Goal: Task Accomplishment & Management: Manage account settings

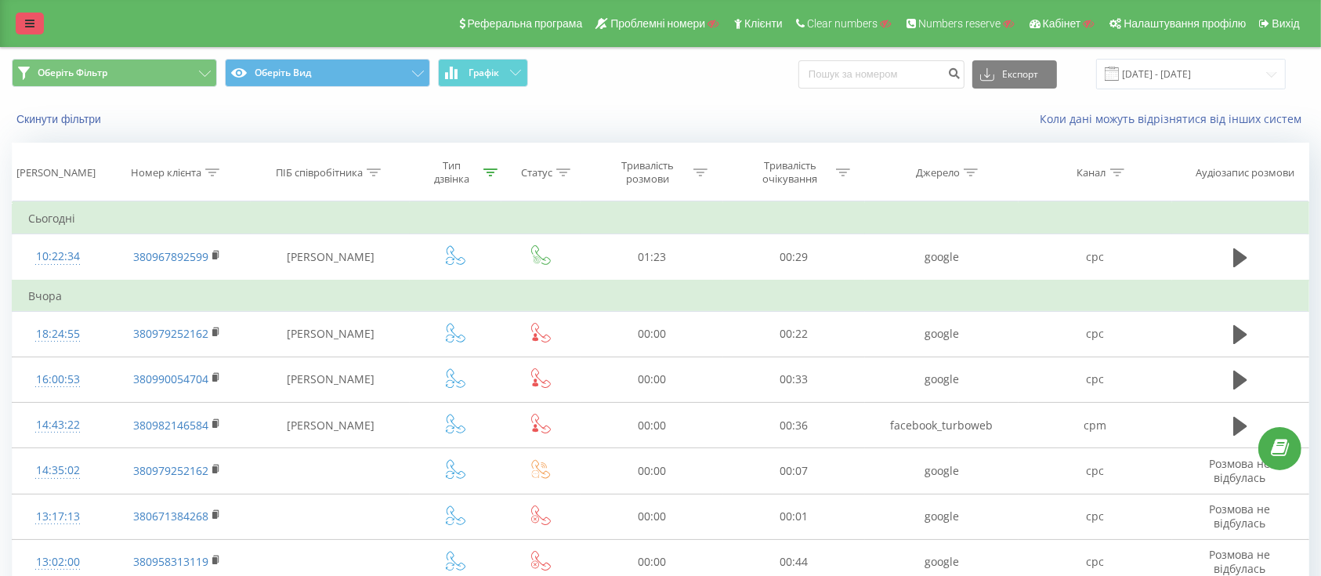
click at [20, 17] on link at bounding box center [30, 24] width 28 height 22
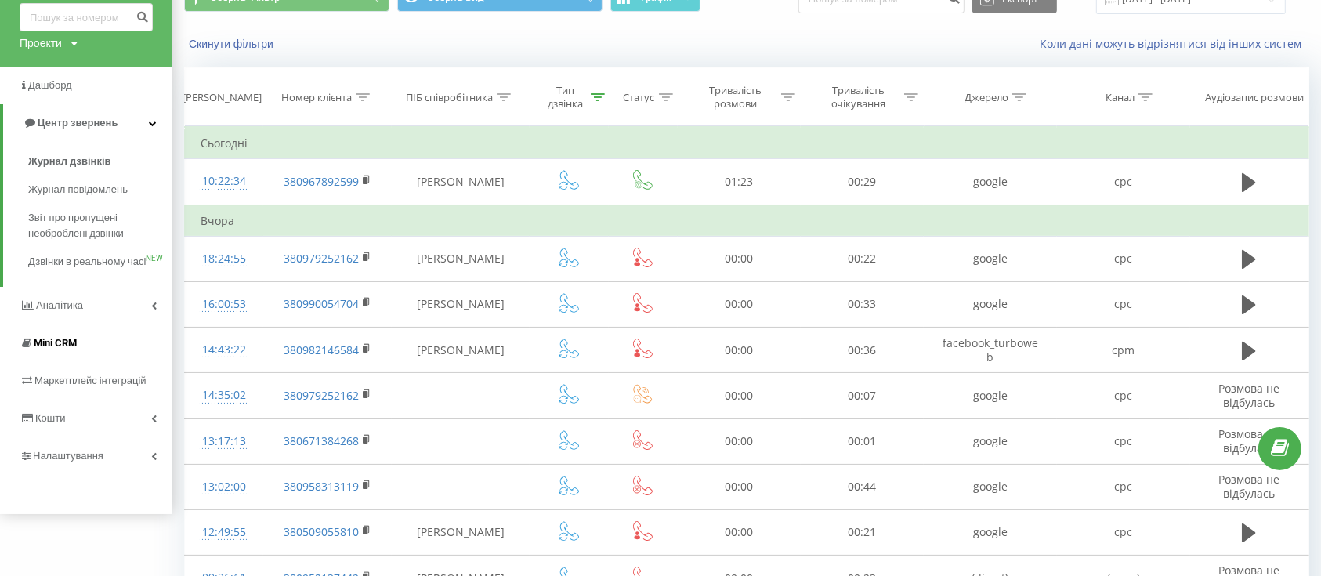
scroll to position [208, 0]
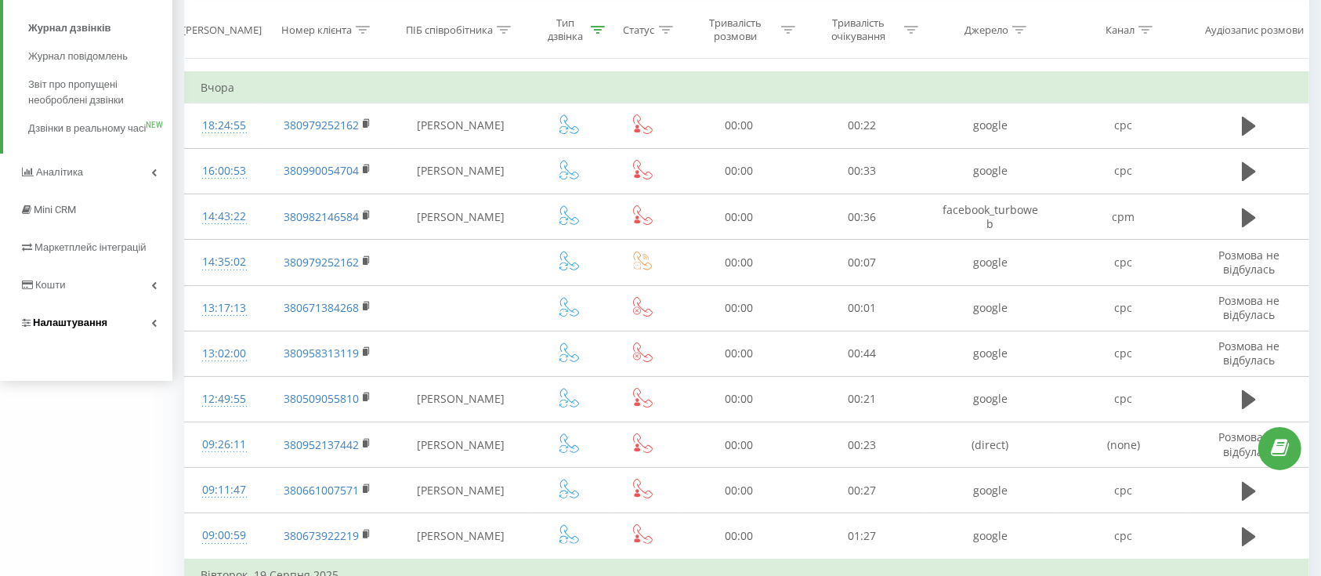
click at [123, 342] on link "Налаштування" at bounding box center [86, 323] width 172 height 38
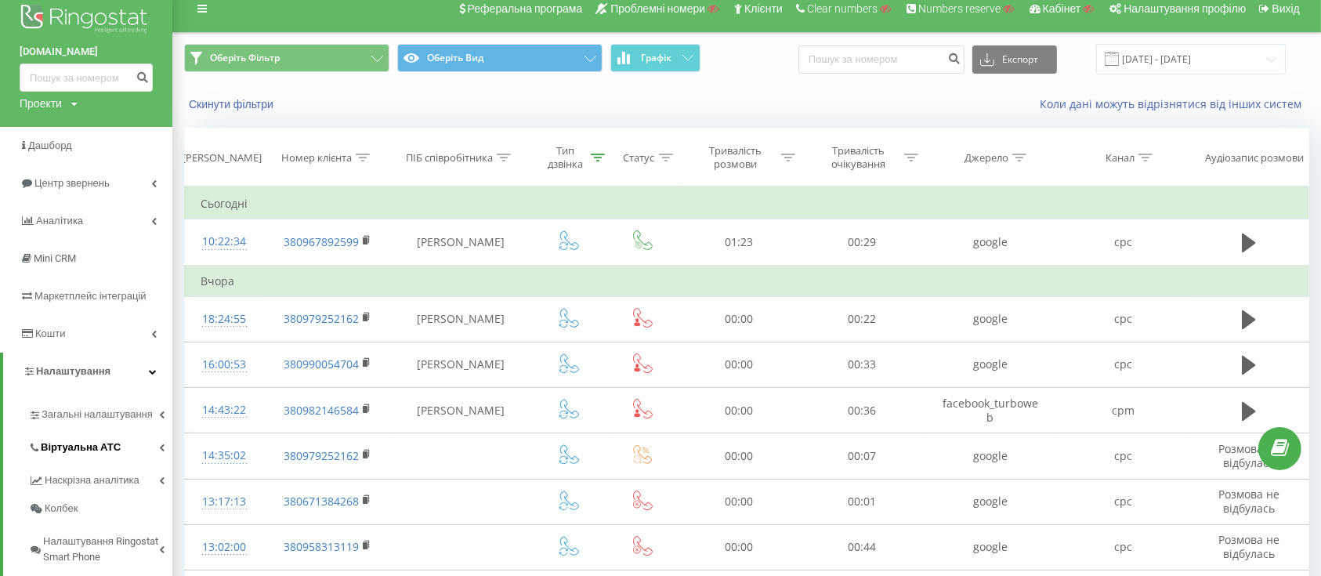
scroll to position [0, 0]
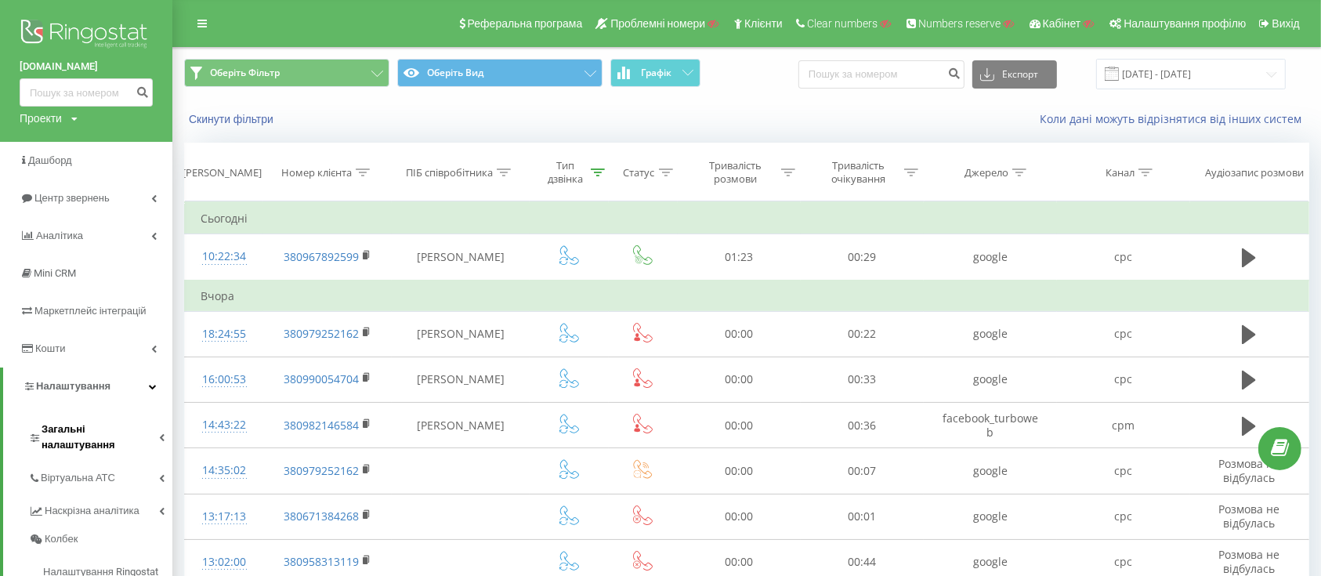
click at [139, 433] on span "Загальні налаштування" at bounding box center [101, 437] width 118 height 31
click at [119, 421] on link "Загальні налаштування" at bounding box center [100, 435] width 144 height 49
click at [116, 458] on link "Віртуальна АТС" at bounding box center [100, 460] width 144 height 33
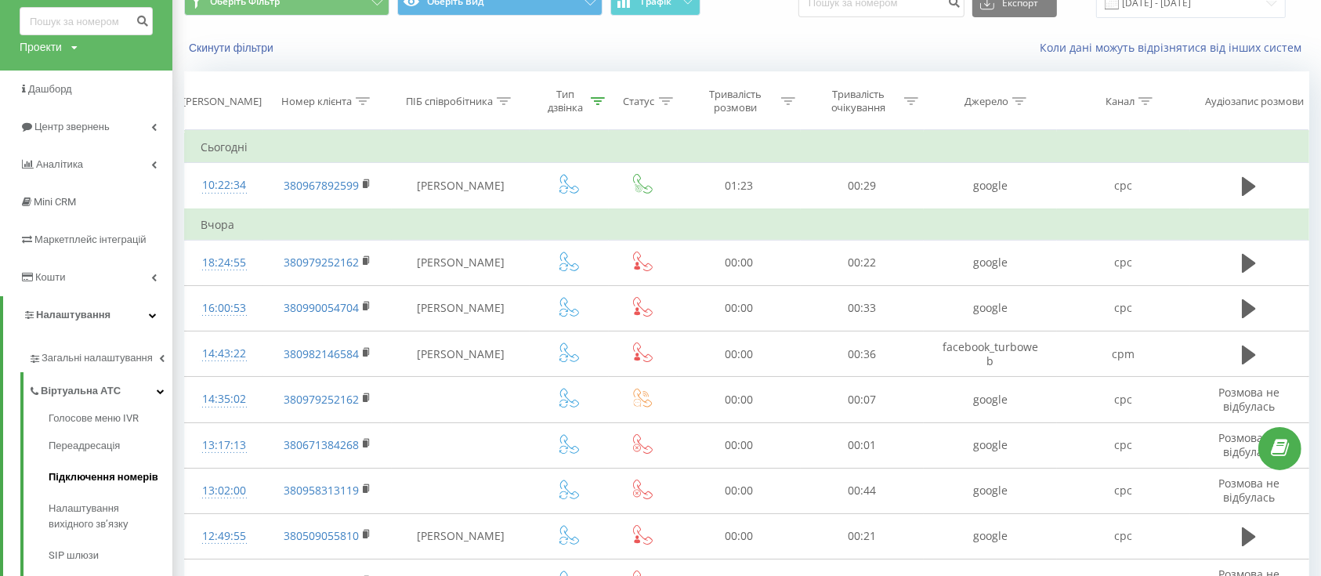
scroll to position [104, 0]
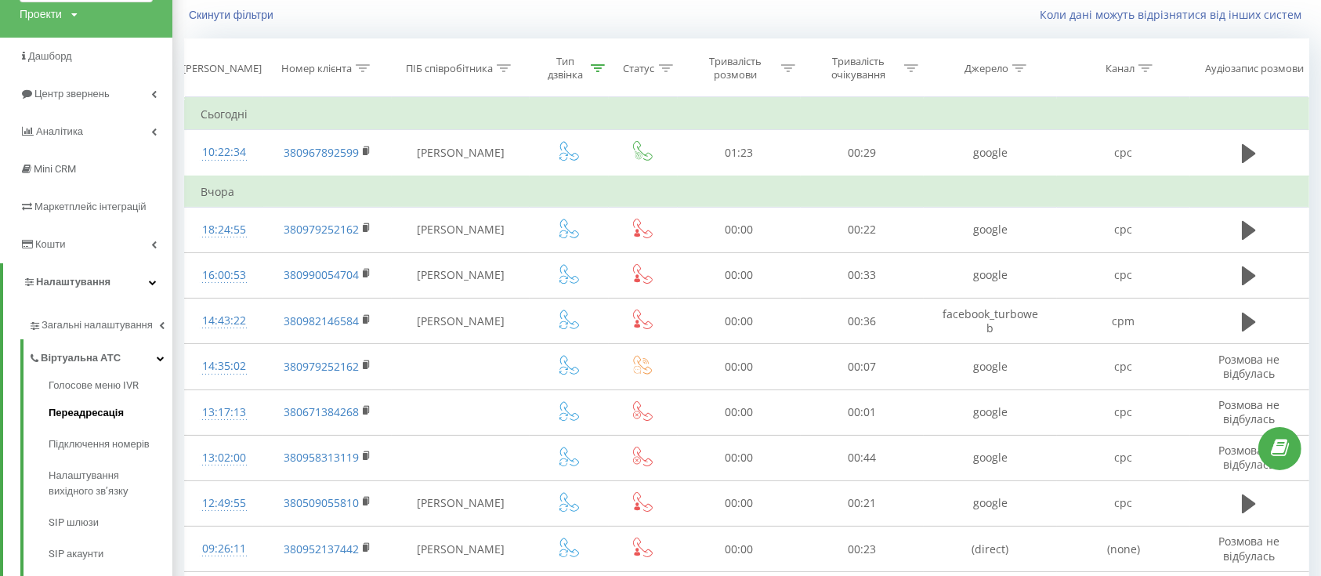
click at [120, 417] on link "Переадресація" at bounding box center [111, 412] width 124 height 31
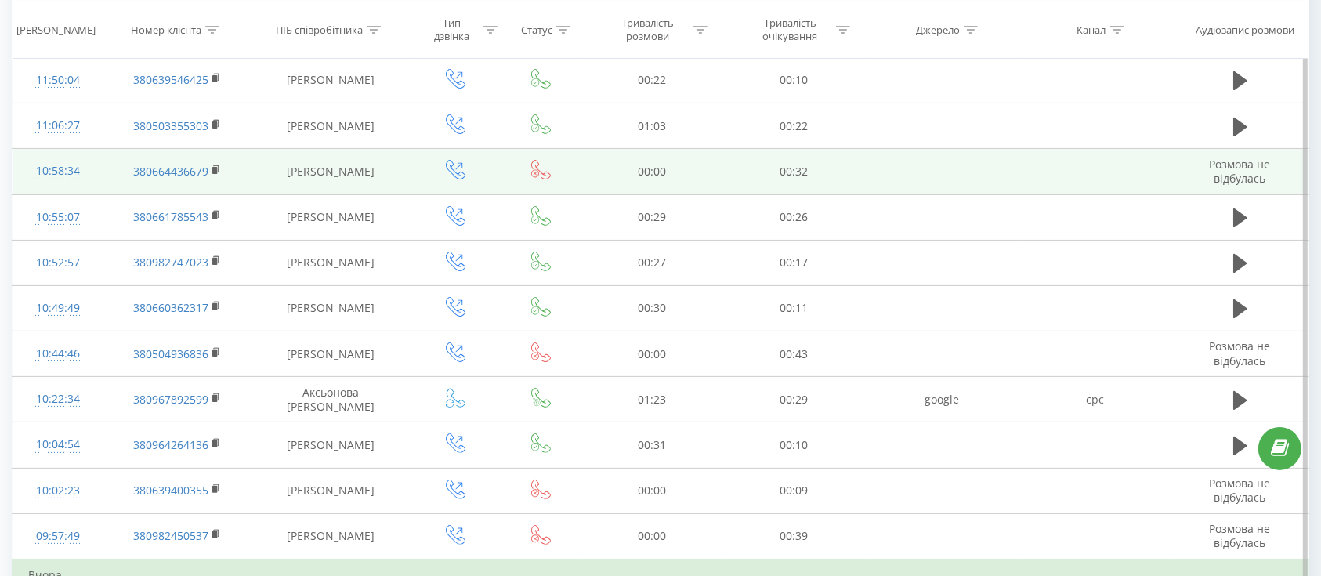
scroll to position [418, 0]
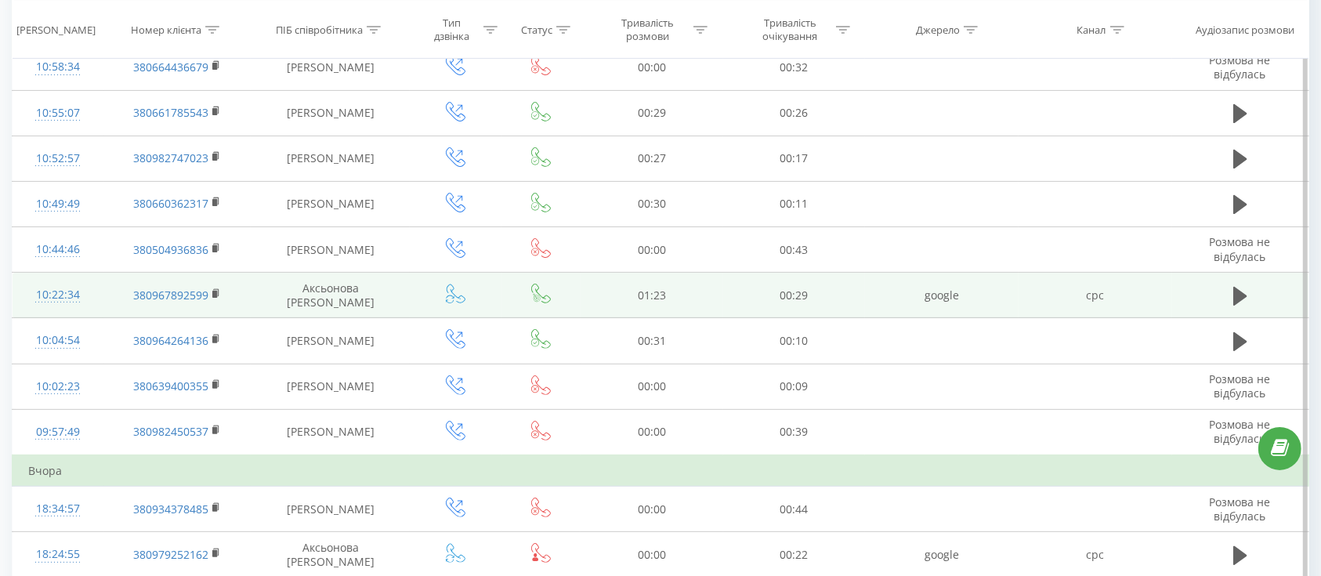
click at [454, 302] on span at bounding box center [456, 299] width 20 height 15
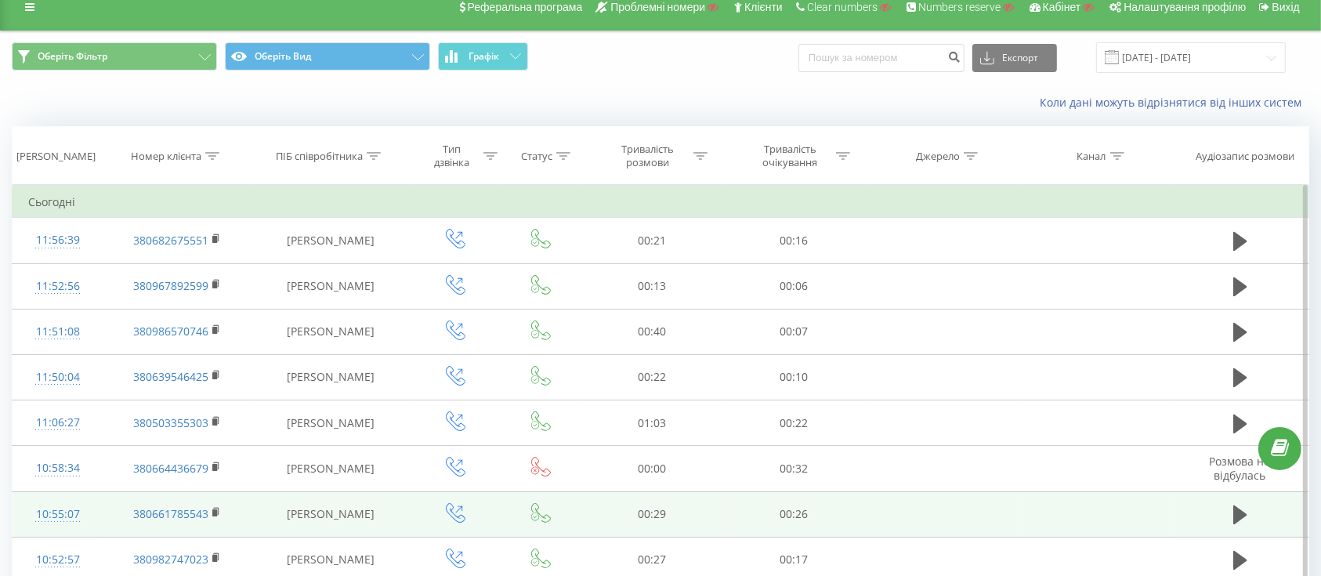
scroll to position [0, 0]
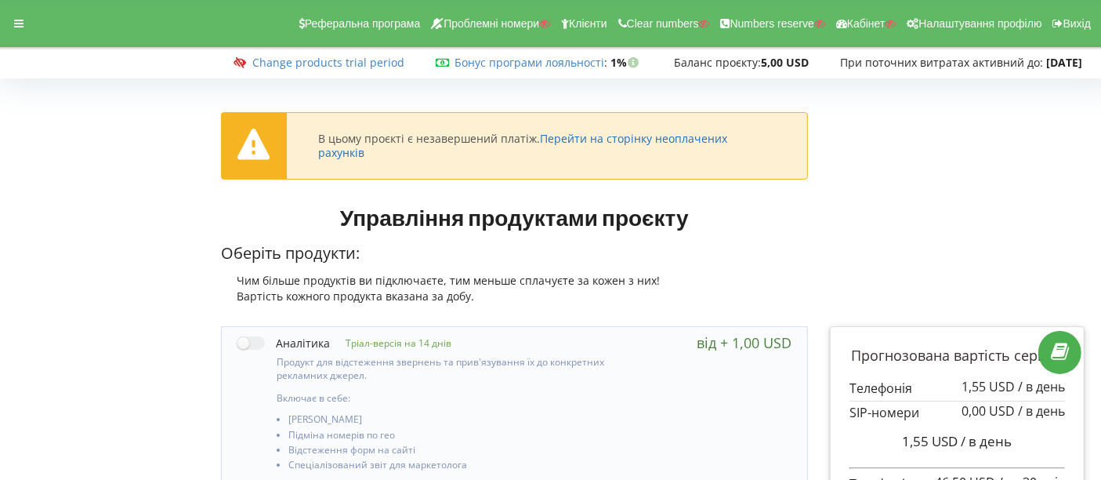
click at [675, 147] on link "Перейти на сторінку неоплачених рахунків" at bounding box center [522, 145] width 409 height 29
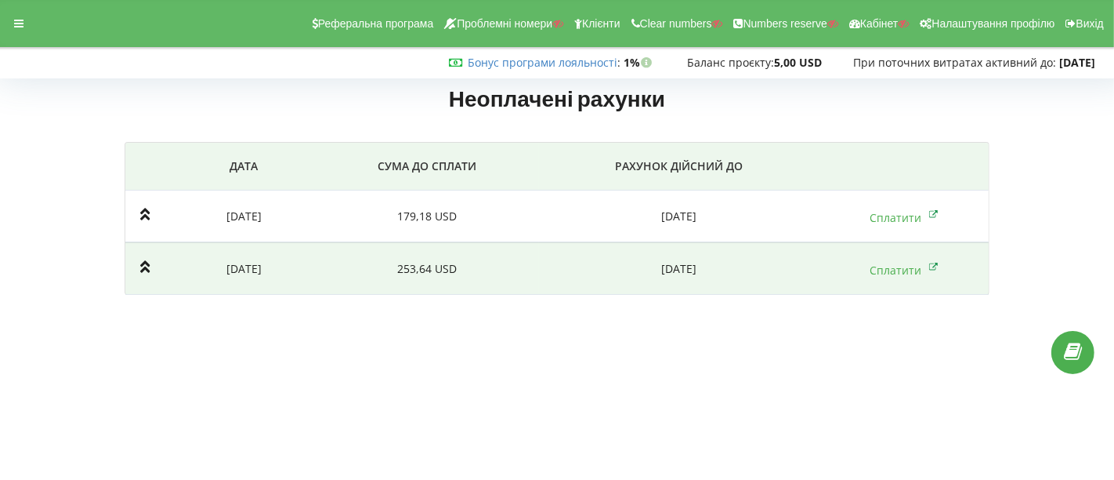
click at [302, 281] on td "2025-08-18" at bounding box center [243, 268] width 143 height 53
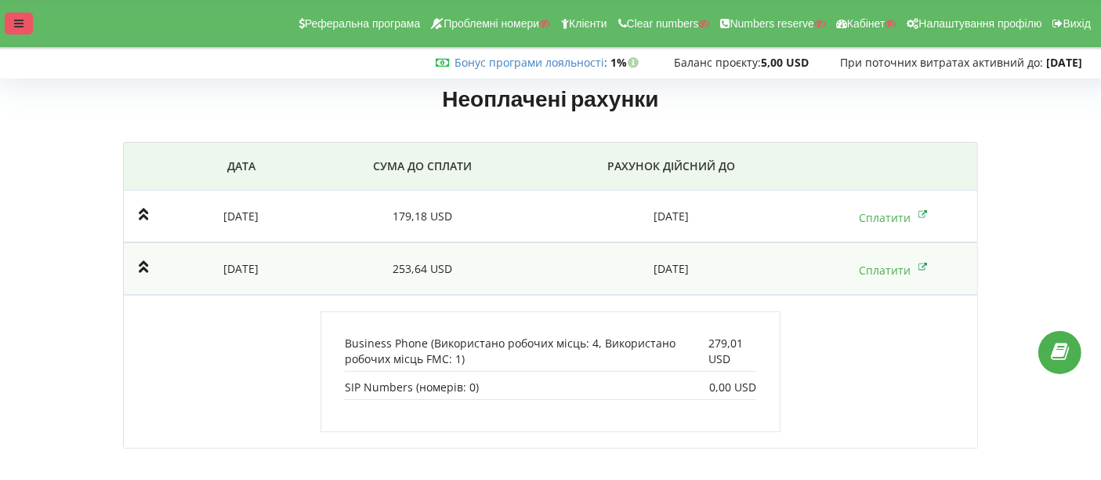
click at [31, 20] on div at bounding box center [19, 24] width 28 height 22
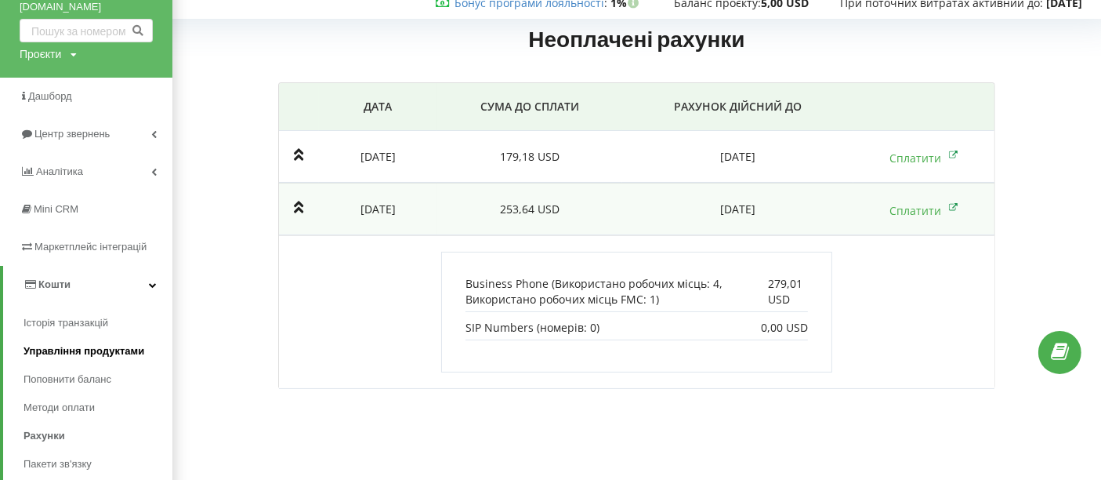
scroll to position [87, 0]
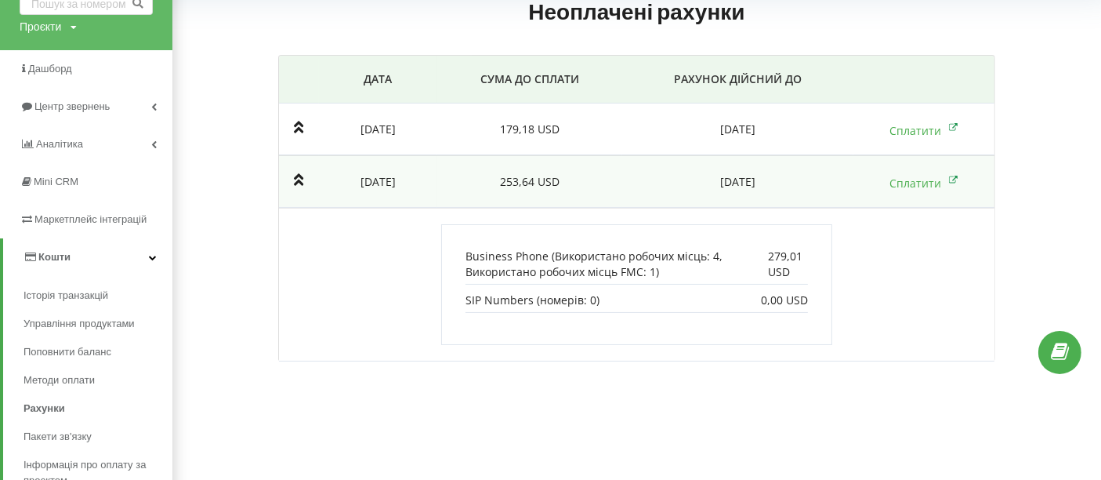
click at [460, 197] on td "253,64 USD" at bounding box center [529, 181] width 185 height 53
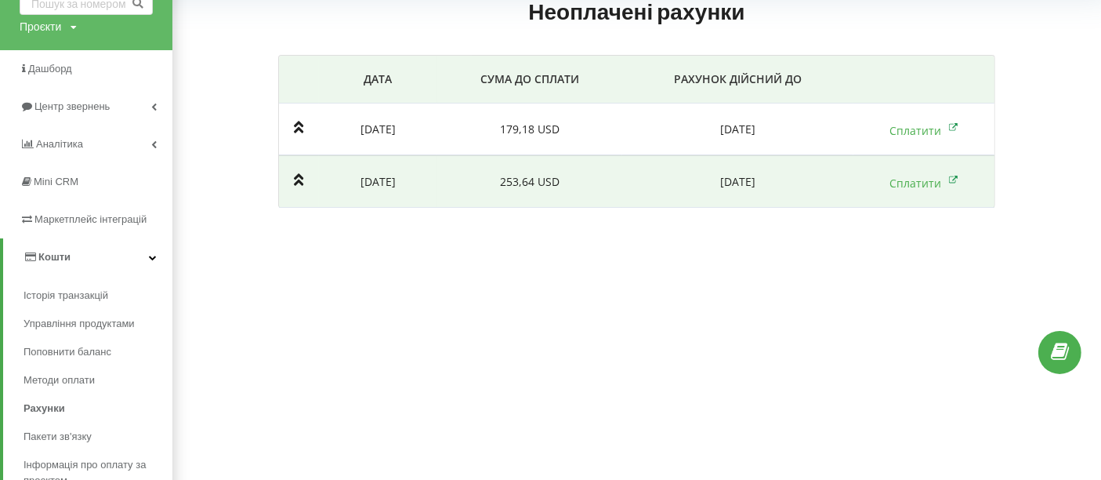
click at [451, 197] on td "253,64 USD" at bounding box center [529, 181] width 185 height 53
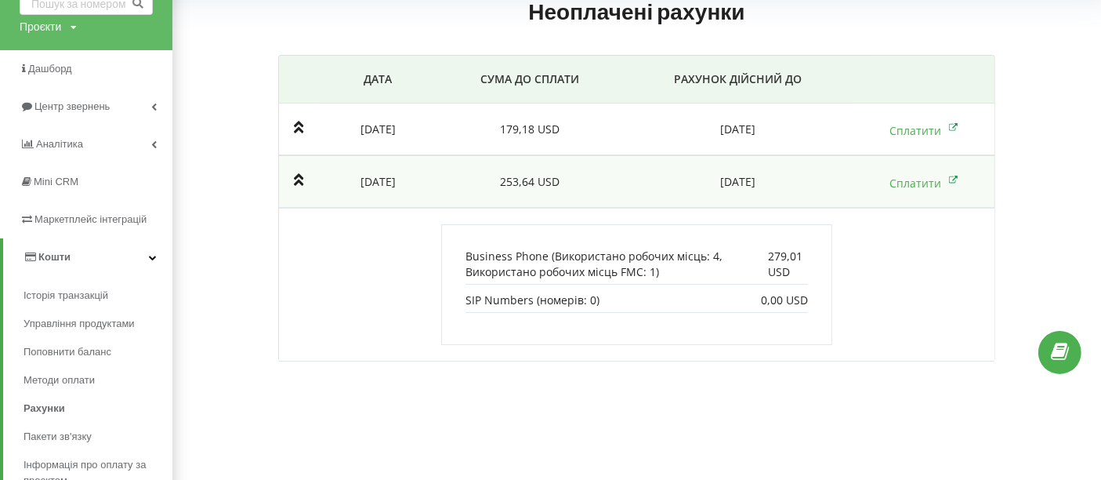
click at [307, 183] on td at bounding box center [299, 181] width 40 height 53
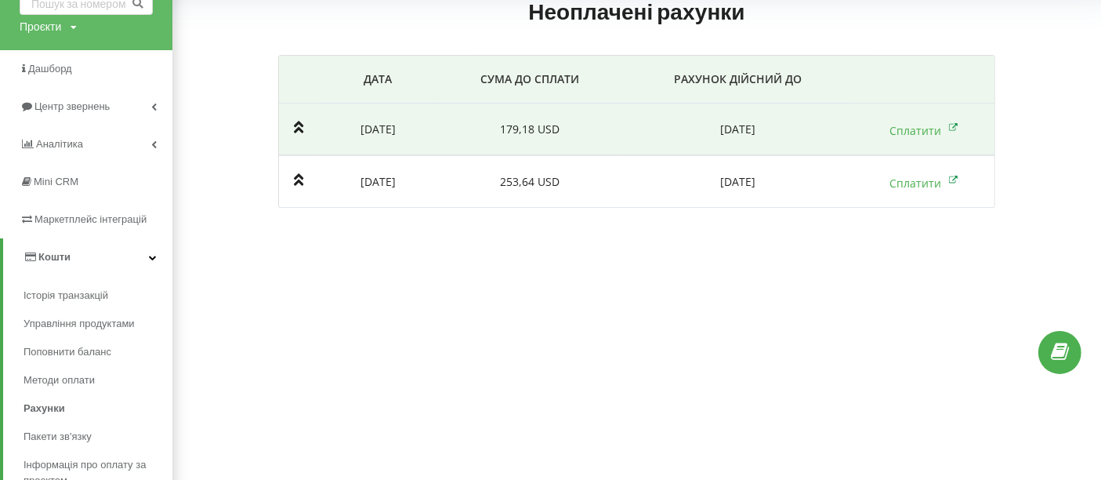
click at [313, 131] on td at bounding box center [299, 129] width 40 height 52
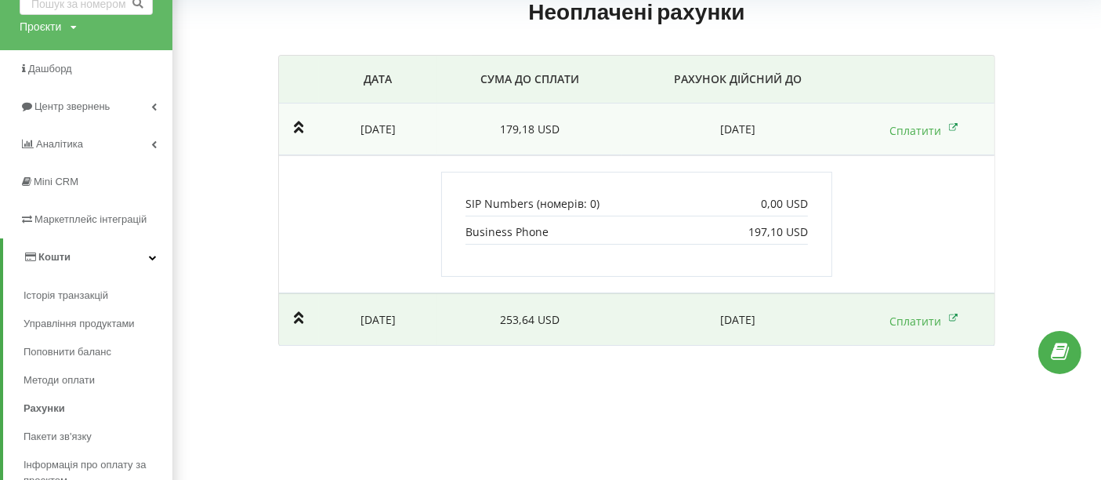
click at [323, 296] on td "2025-08-18" at bounding box center [378, 319] width 118 height 53
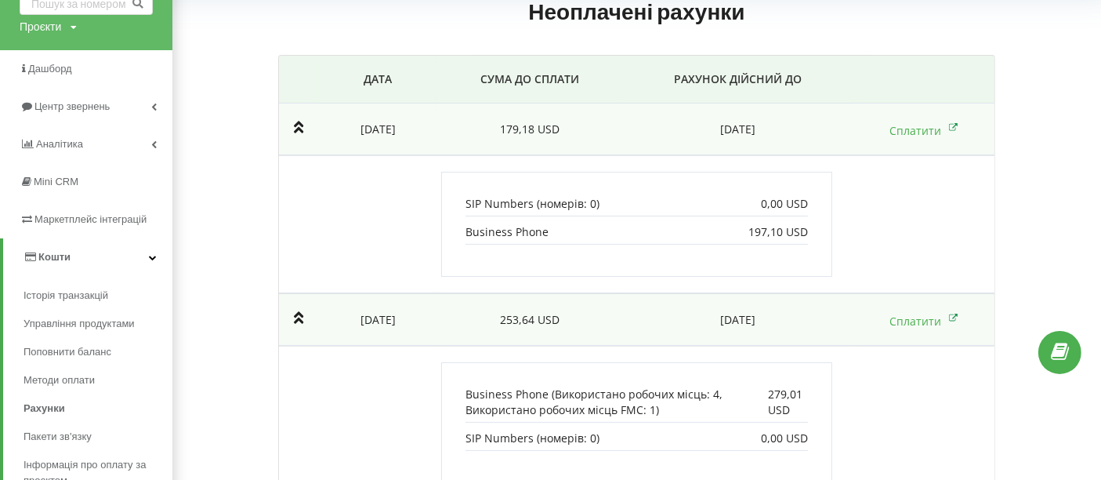
click at [302, 314] on icon at bounding box center [299, 317] width 10 height 13
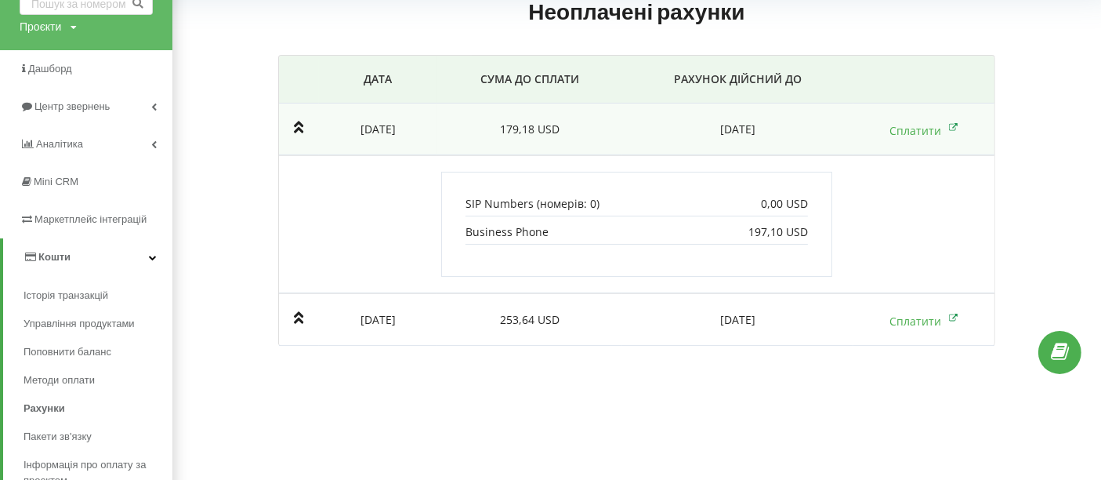
click at [319, 124] on td "2025-08-18" at bounding box center [378, 129] width 118 height 52
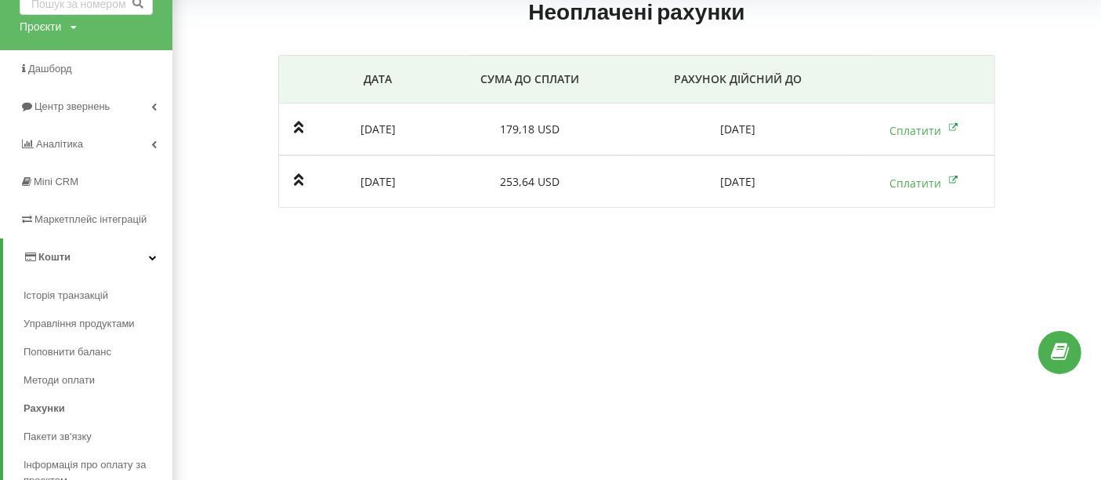
scroll to position [0, 0]
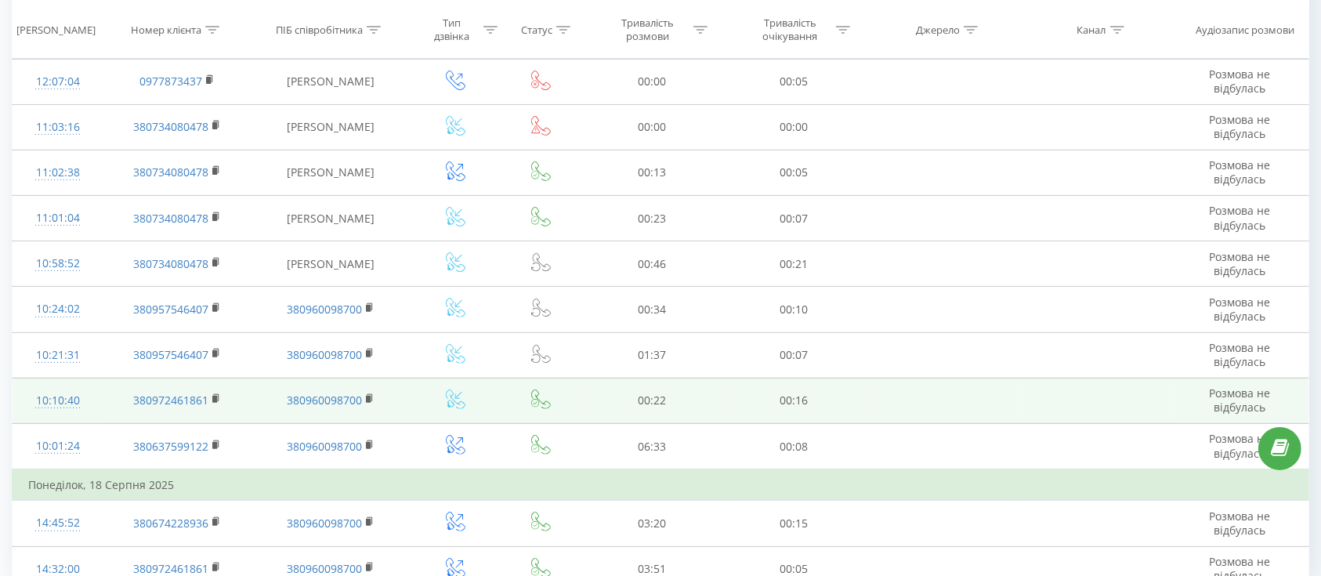
scroll to position [417, 0]
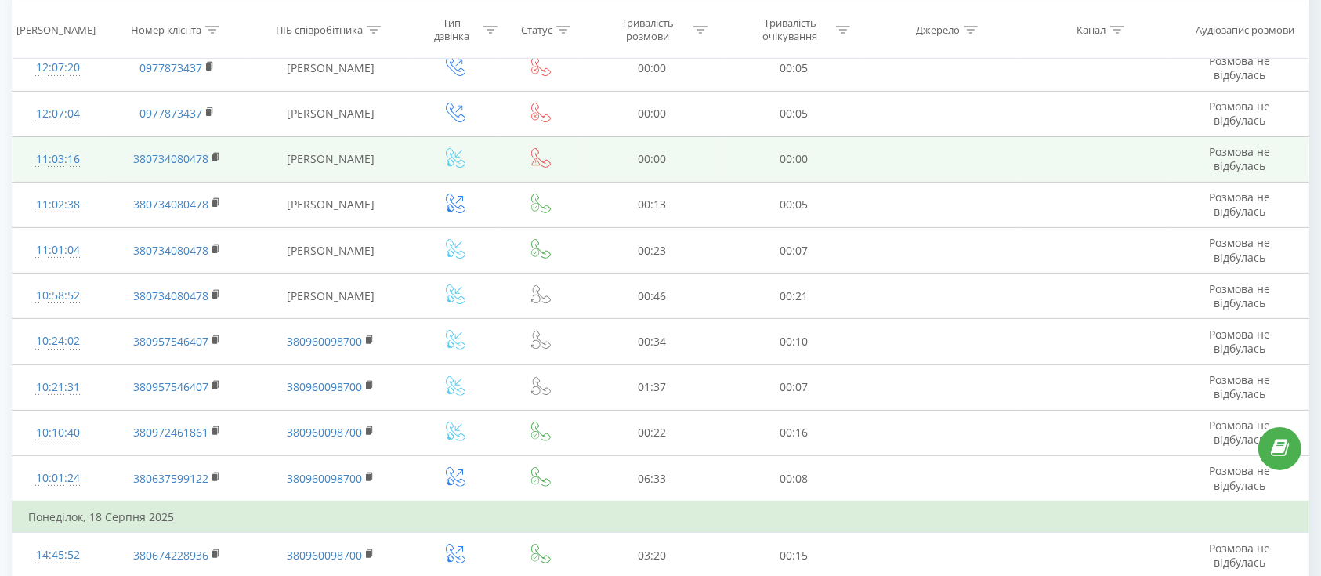
click at [333, 164] on td "[PERSON_NAME]" at bounding box center [330, 158] width 159 height 45
click at [545, 158] on icon at bounding box center [541, 158] width 20 height 20
click at [448, 160] on icon at bounding box center [452, 162] width 8 height 8
click at [97, 156] on td "11:03:16" at bounding box center [58, 158] width 91 height 45
click at [545, 164] on icon at bounding box center [541, 158] width 20 height 20
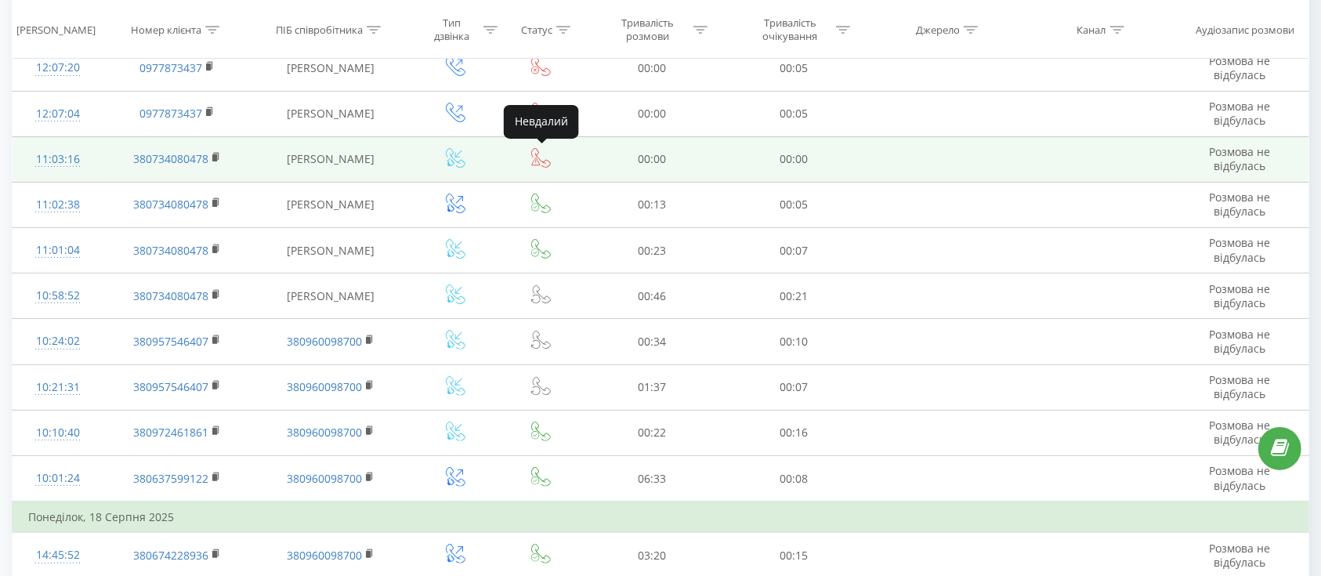
click at [545, 164] on icon at bounding box center [541, 158] width 20 height 20
